Goal: Transaction & Acquisition: Book appointment/travel/reservation

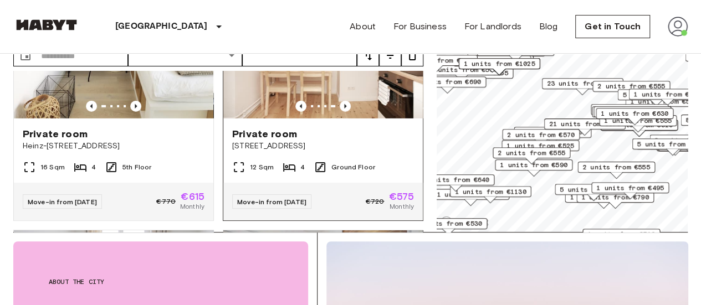
scroll to position [3759, 0]
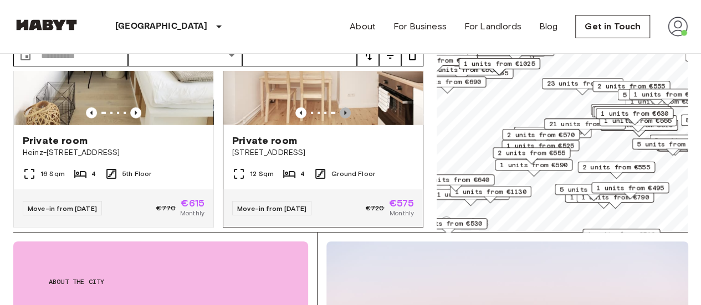
click at [341, 119] on icon "Previous image" at bounding box center [344, 112] width 11 height 11
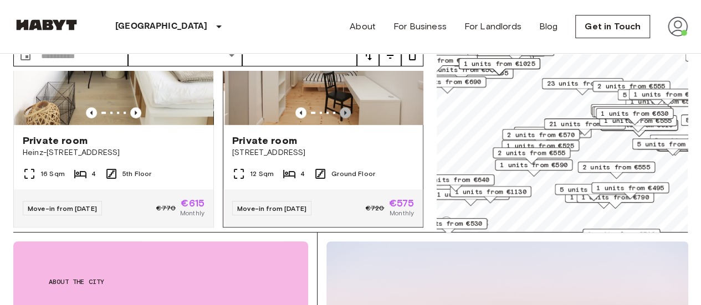
click at [341, 119] on icon "Previous image" at bounding box center [344, 112] width 11 height 11
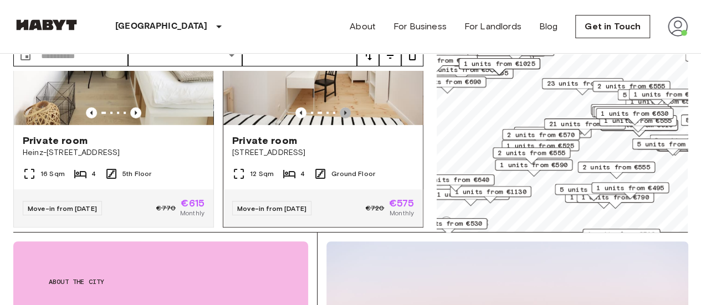
click at [341, 119] on icon "Previous image" at bounding box center [344, 112] width 11 height 11
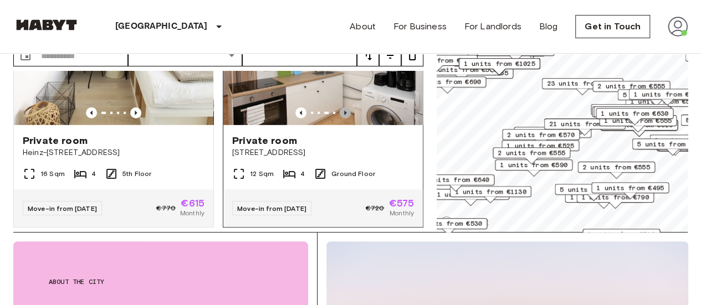
click at [341, 119] on icon "Previous image" at bounding box center [344, 112] width 11 height 11
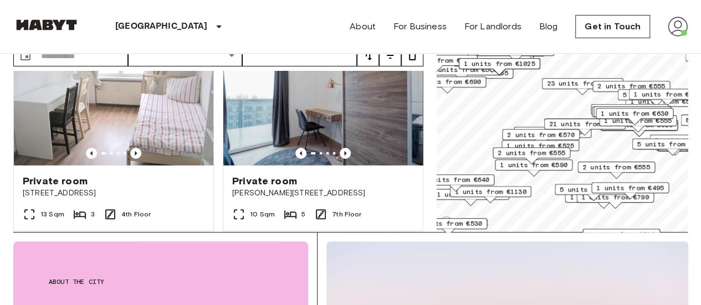
scroll to position [3967, 0]
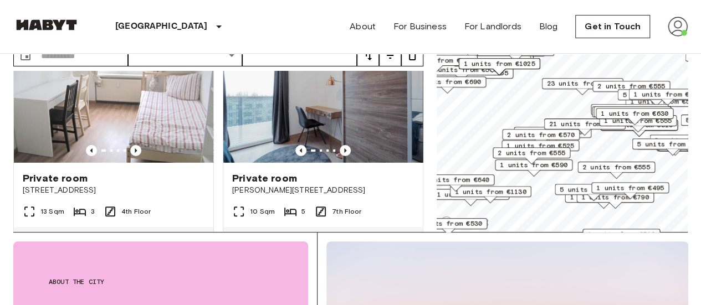
click at [519, 138] on span "2 units from €570" at bounding box center [541, 135] width 68 height 10
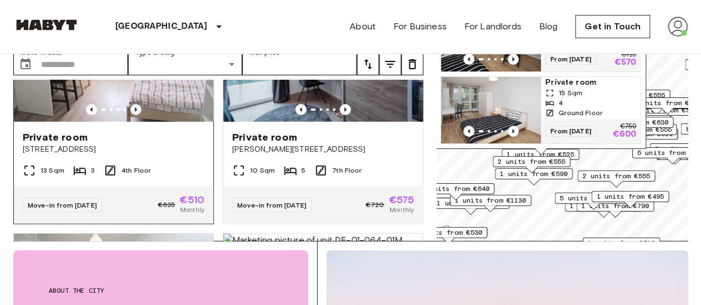
scroll to position [4013, 0]
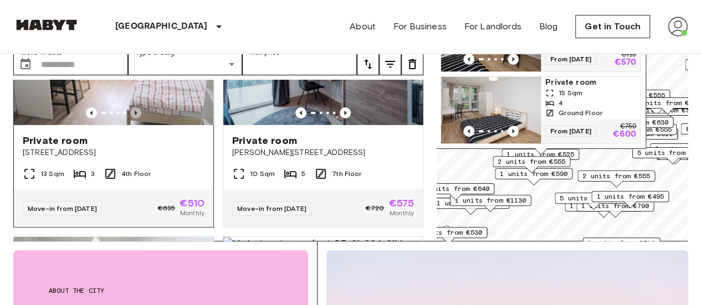
click at [132, 119] on icon "Previous image" at bounding box center [135, 112] width 11 height 11
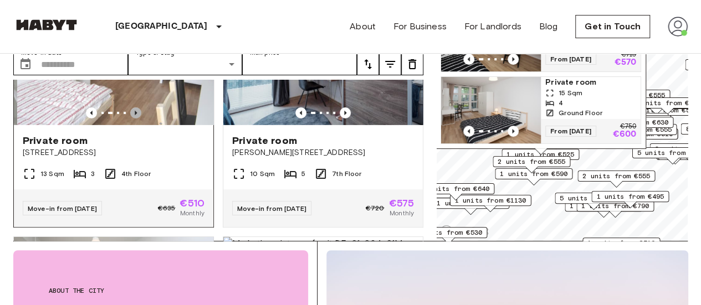
click at [132, 119] on icon "Previous image" at bounding box center [135, 112] width 11 height 11
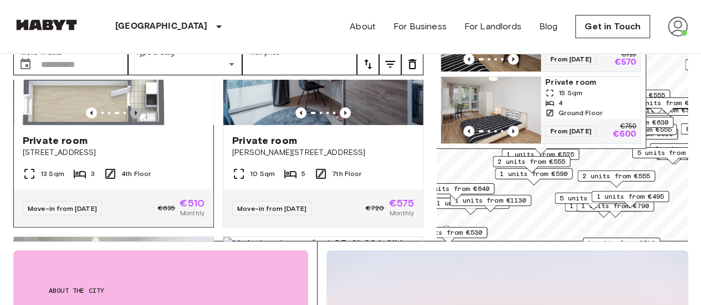
click at [132, 119] on icon "Previous image" at bounding box center [135, 112] width 11 height 11
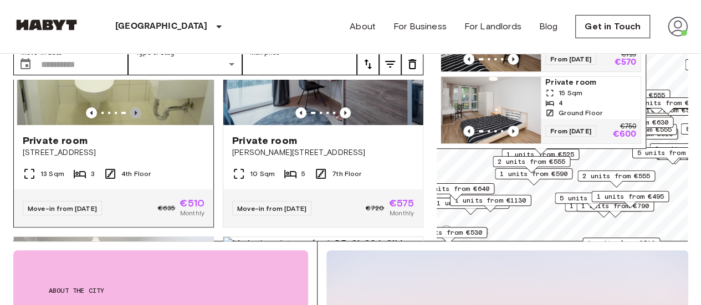
click at [132, 119] on icon "Previous image" at bounding box center [135, 112] width 11 height 11
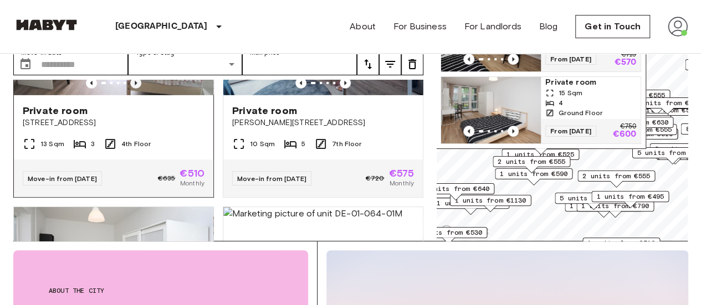
scroll to position [4040, 0]
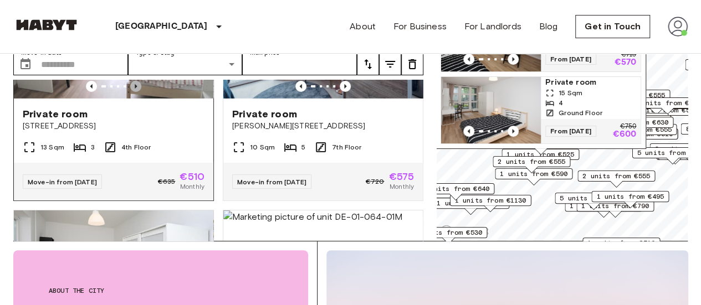
click at [135, 92] on icon "Previous image" at bounding box center [135, 86] width 11 height 11
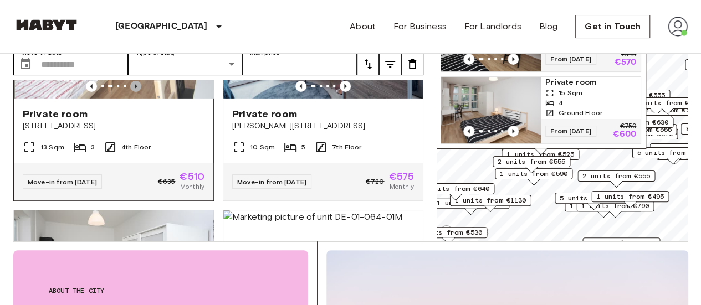
click at [135, 92] on icon "Previous image" at bounding box center [135, 86] width 11 height 11
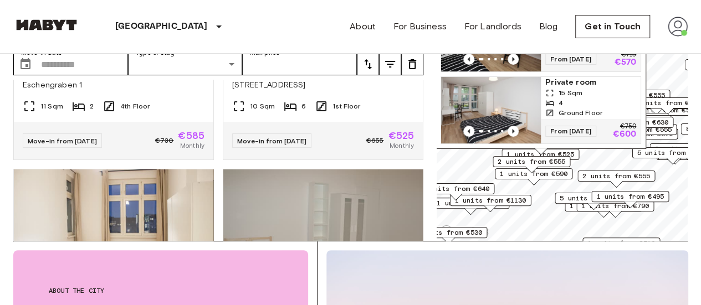
scroll to position [4307, 0]
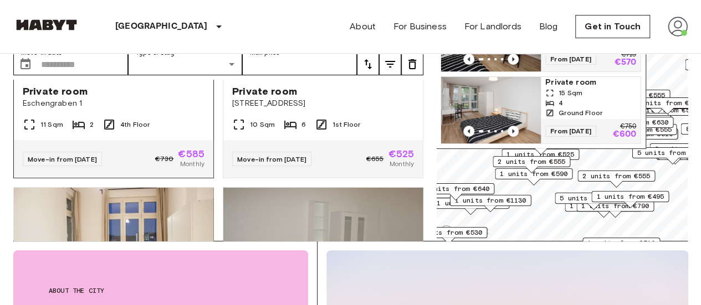
click at [135, 69] on icon "Previous image" at bounding box center [135, 63] width 11 height 11
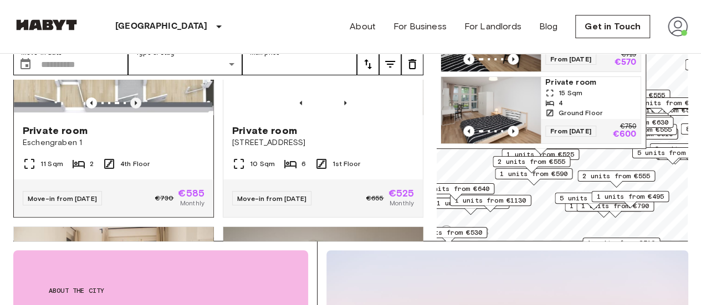
scroll to position [4263, 0]
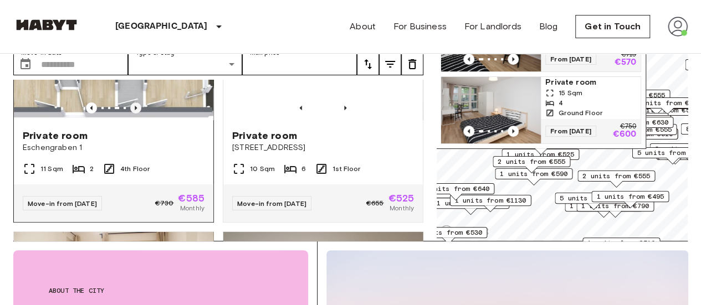
click at [138, 114] on icon "Previous image" at bounding box center [135, 107] width 11 height 11
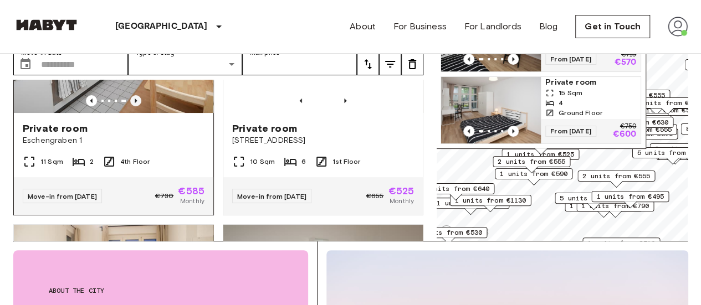
scroll to position [4257, 0]
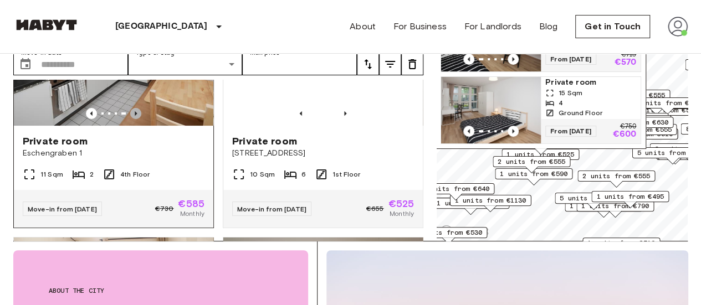
click at [130, 119] on icon "Previous image" at bounding box center [135, 113] width 11 height 11
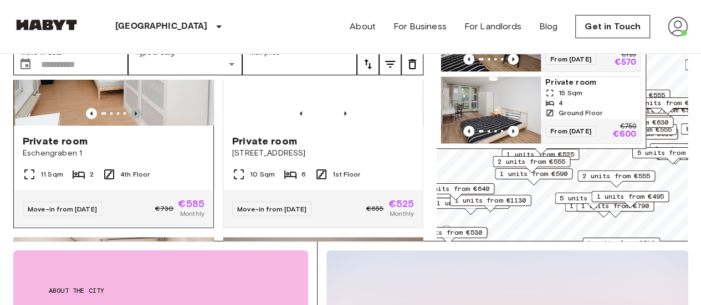
click at [130, 119] on icon "Previous image" at bounding box center [135, 113] width 11 height 11
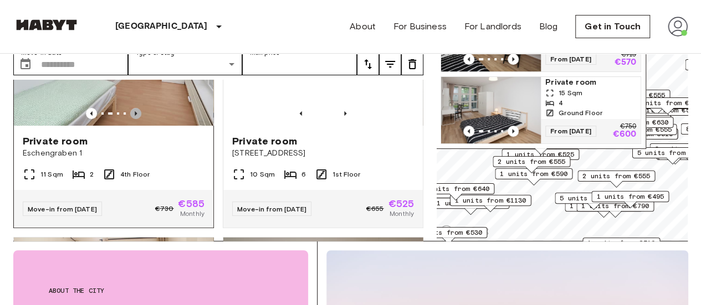
click at [135, 119] on icon "Previous image" at bounding box center [135, 113] width 11 height 11
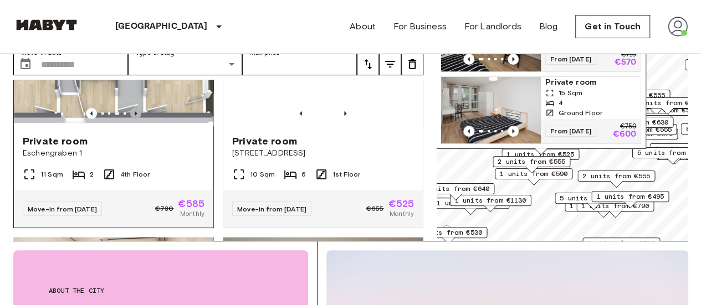
click at [135, 119] on icon "Previous image" at bounding box center [135, 113] width 11 height 11
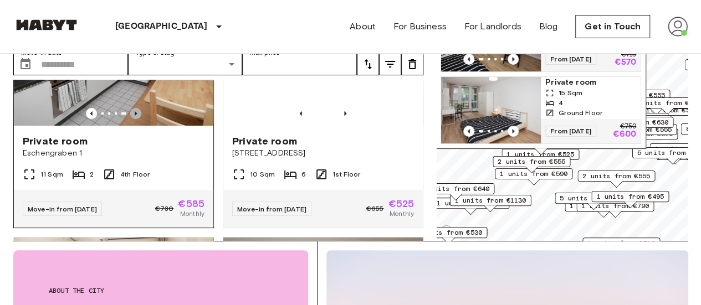
click at [135, 119] on icon "Previous image" at bounding box center [135, 113] width 11 height 11
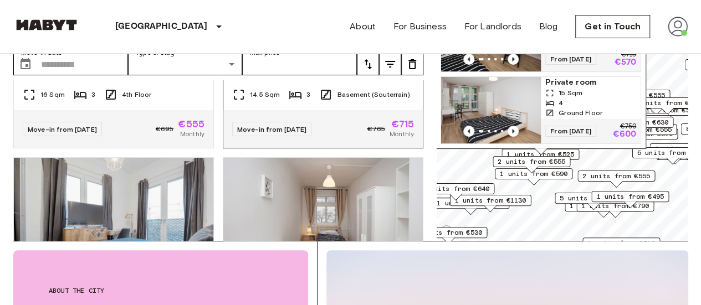
scroll to position [6531, 0]
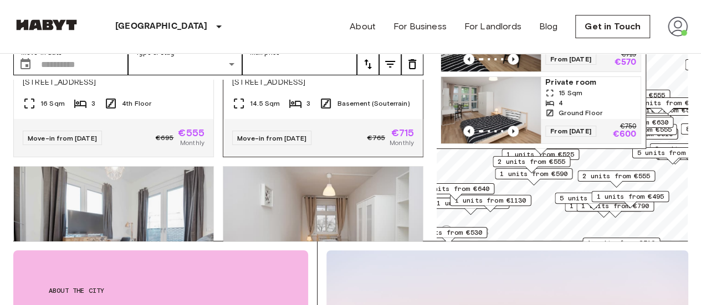
click at [341, 48] on icon "Previous image" at bounding box center [344, 42] width 11 height 11
click at [316, 77] on div "Private room" at bounding box center [323, 70] width 182 height 13
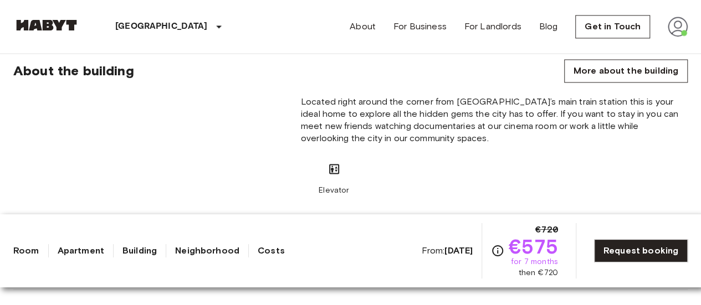
scroll to position [865, 0]
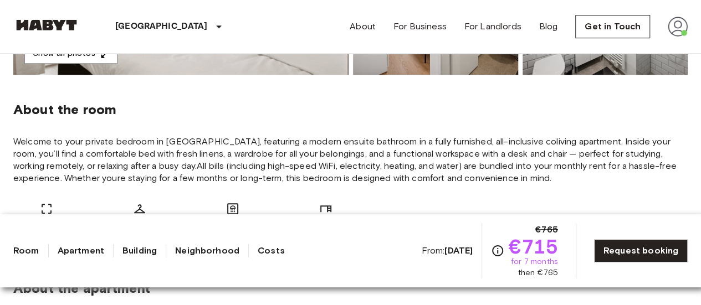
click at [406, 130] on div "About the room Welcome to your private bedroom in [GEOGRAPHIC_DATA], featuring …" at bounding box center [350, 164] width 674 height 179
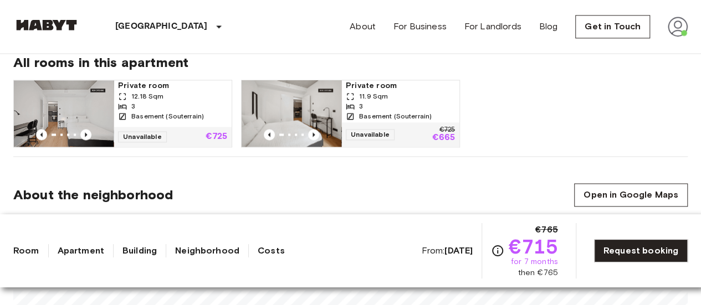
scroll to position [792, 0]
click at [368, 117] on span "Basement (Souterrain)" at bounding box center [395, 116] width 73 height 10
